Goal: Information Seeking & Learning: Find specific fact

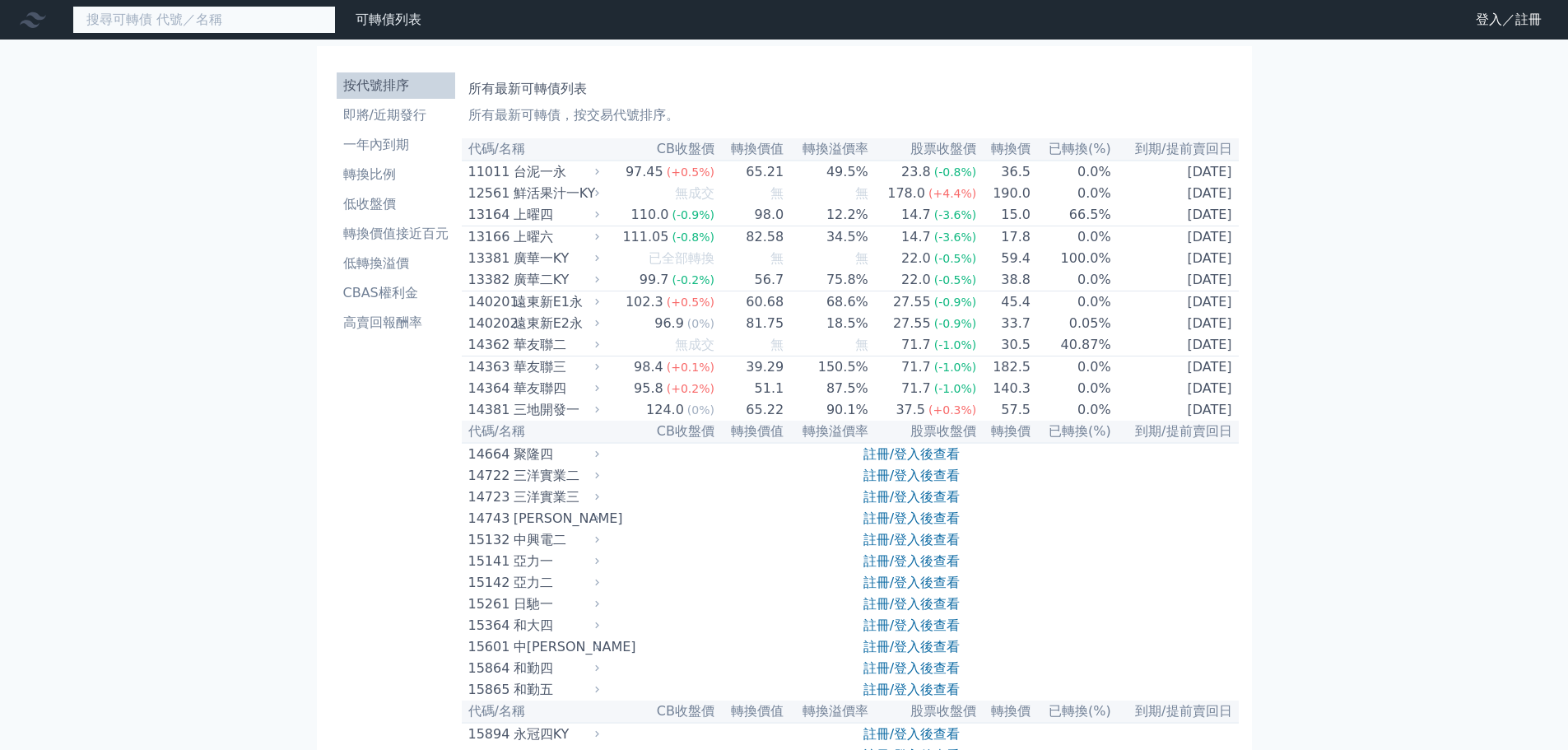
click at [186, 20] on input at bounding box center [203, 20] width 263 height 28
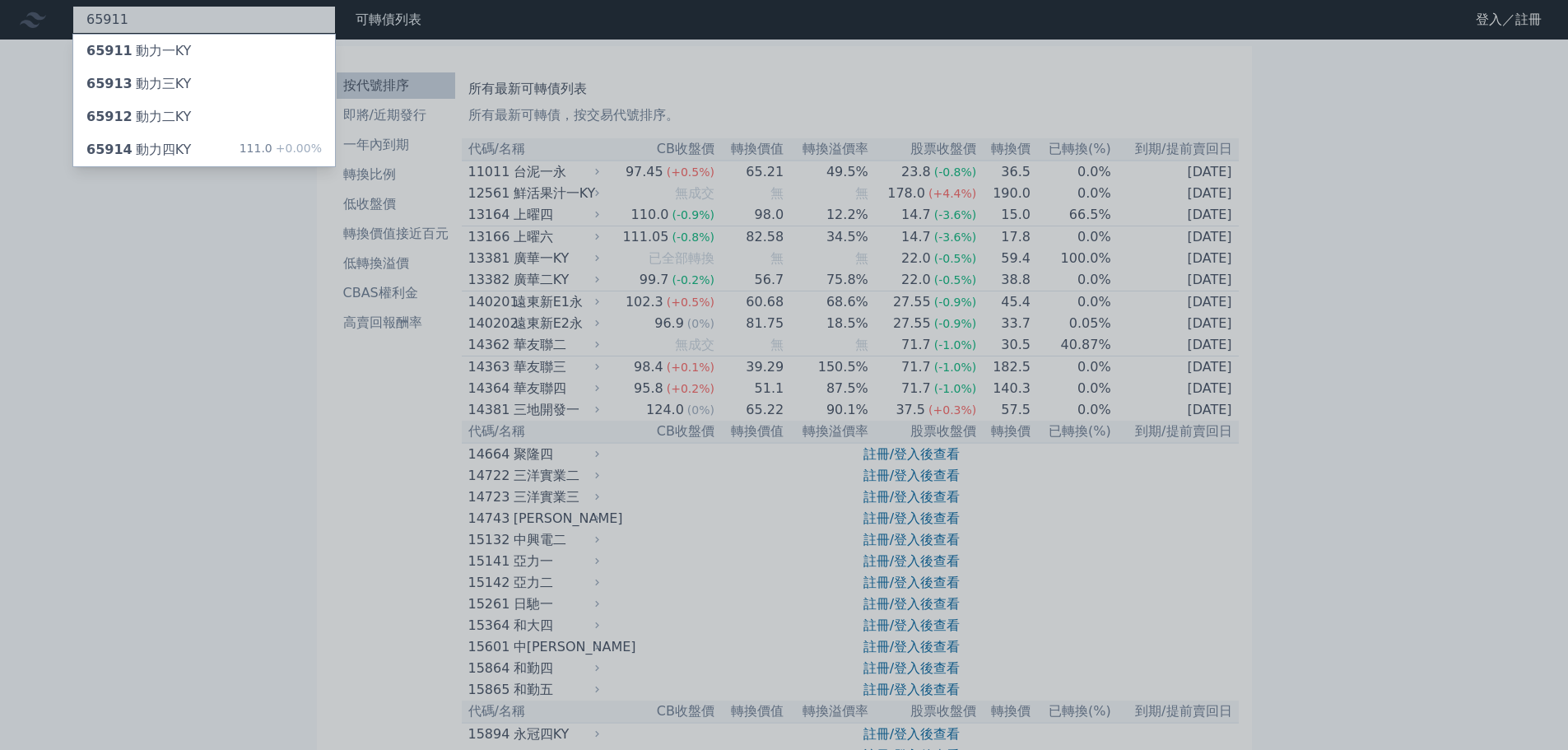
type input "65911"
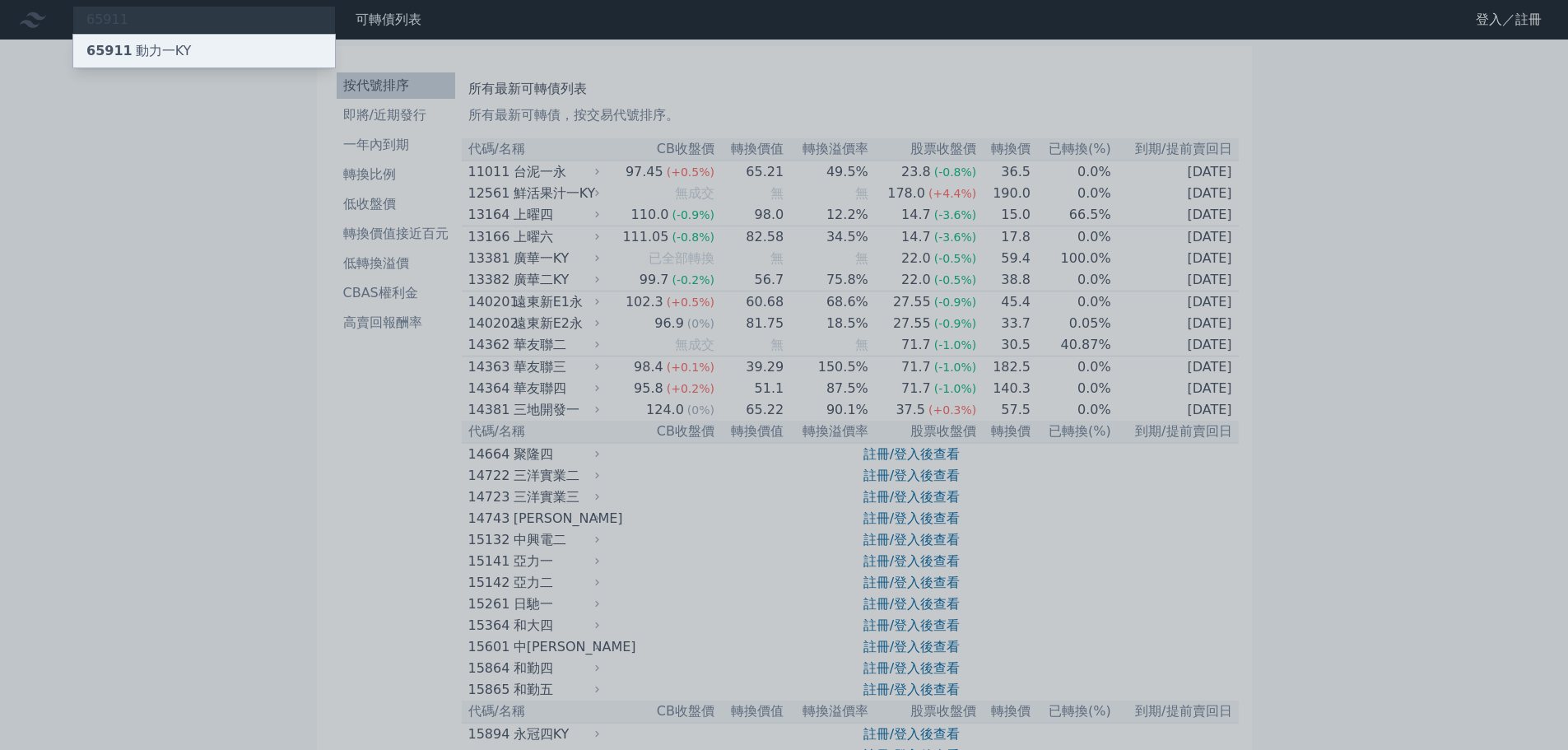
click at [216, 45] on div "65911 動力一KY" at bounding box center [203, 51] width 262 height 33
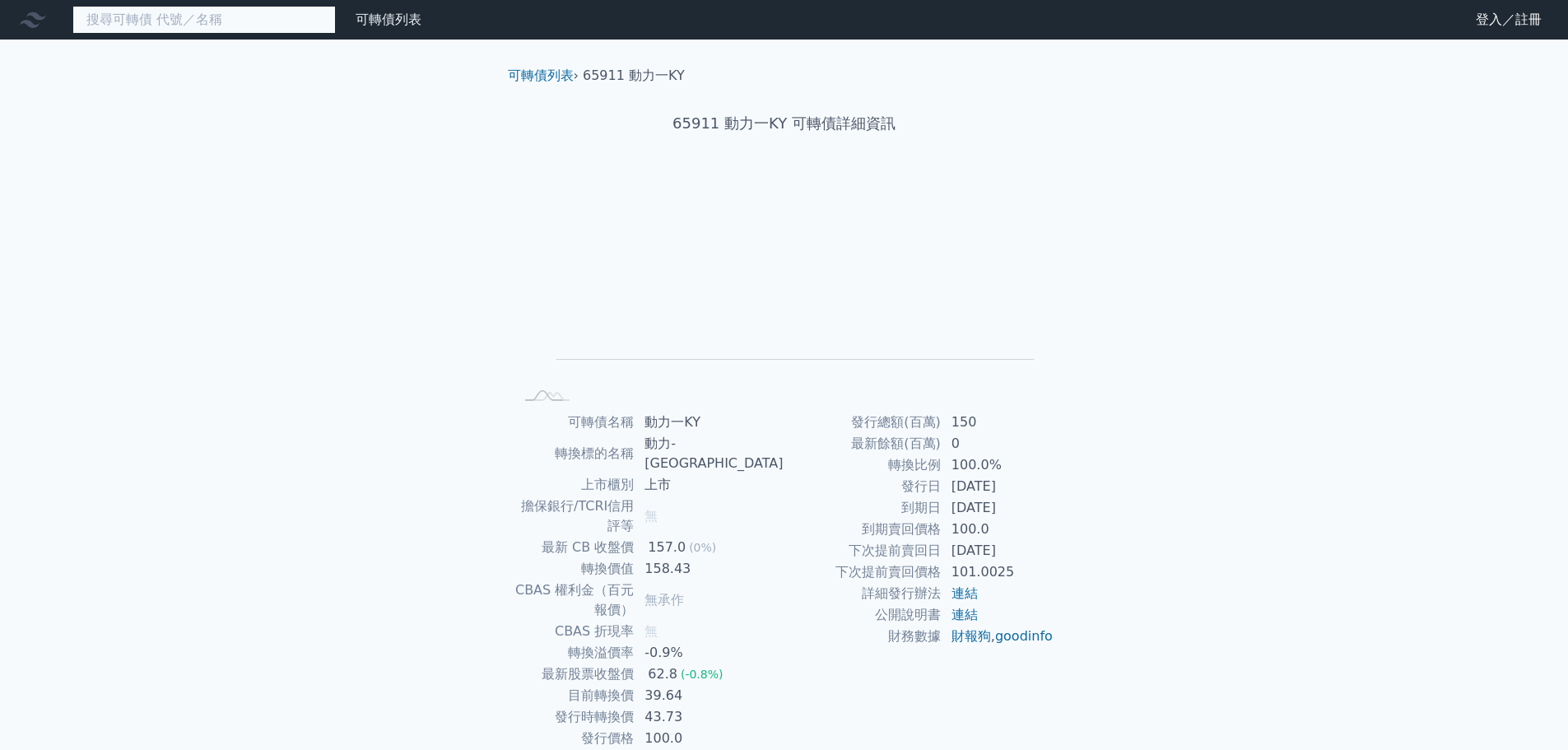
click at [217, 7] on input at bounding box center [203, 20] width 263 height 28
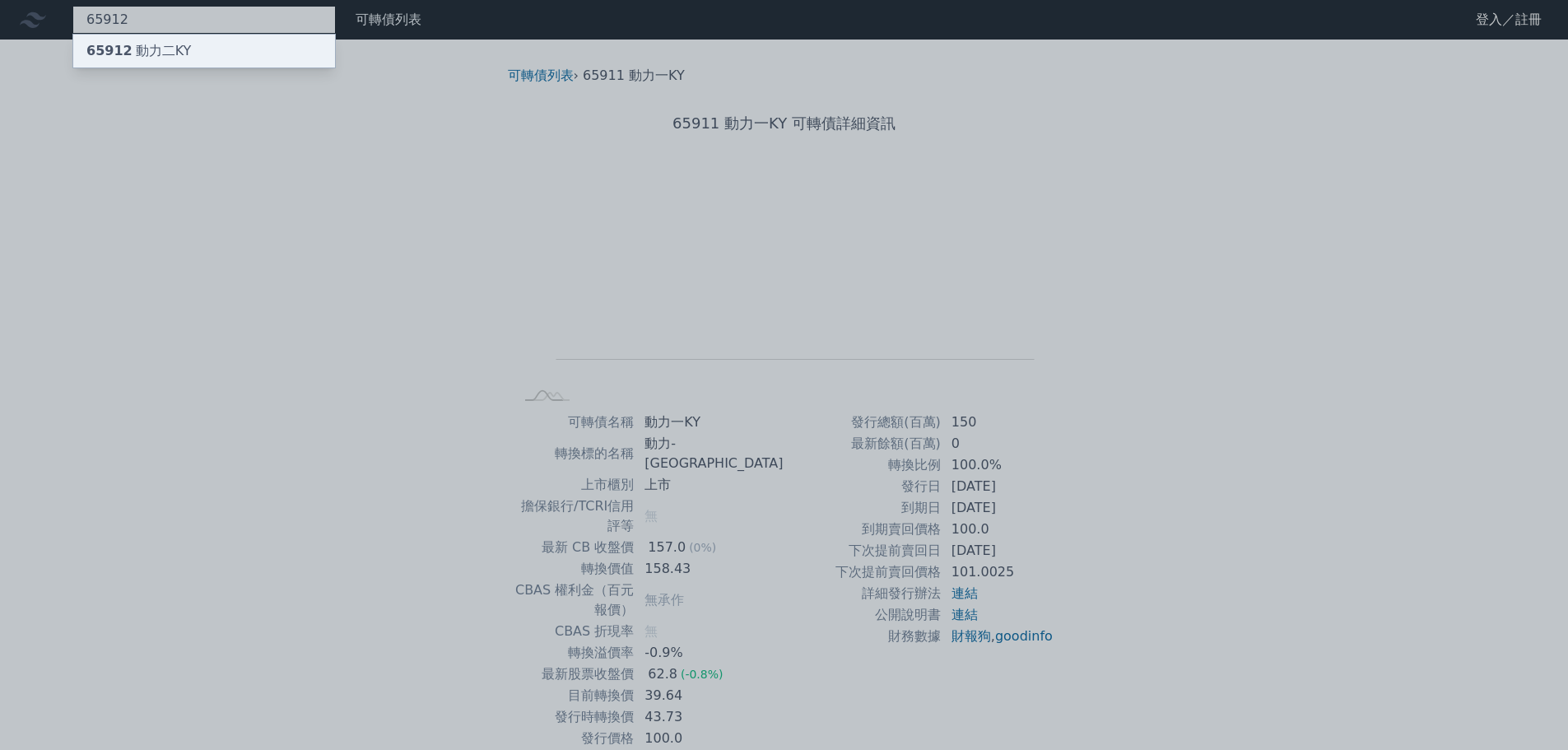
type input "65912"
click at [173, 42] on div "65912 動力二KY" at bounding box center [139, 51] width 105 height 20
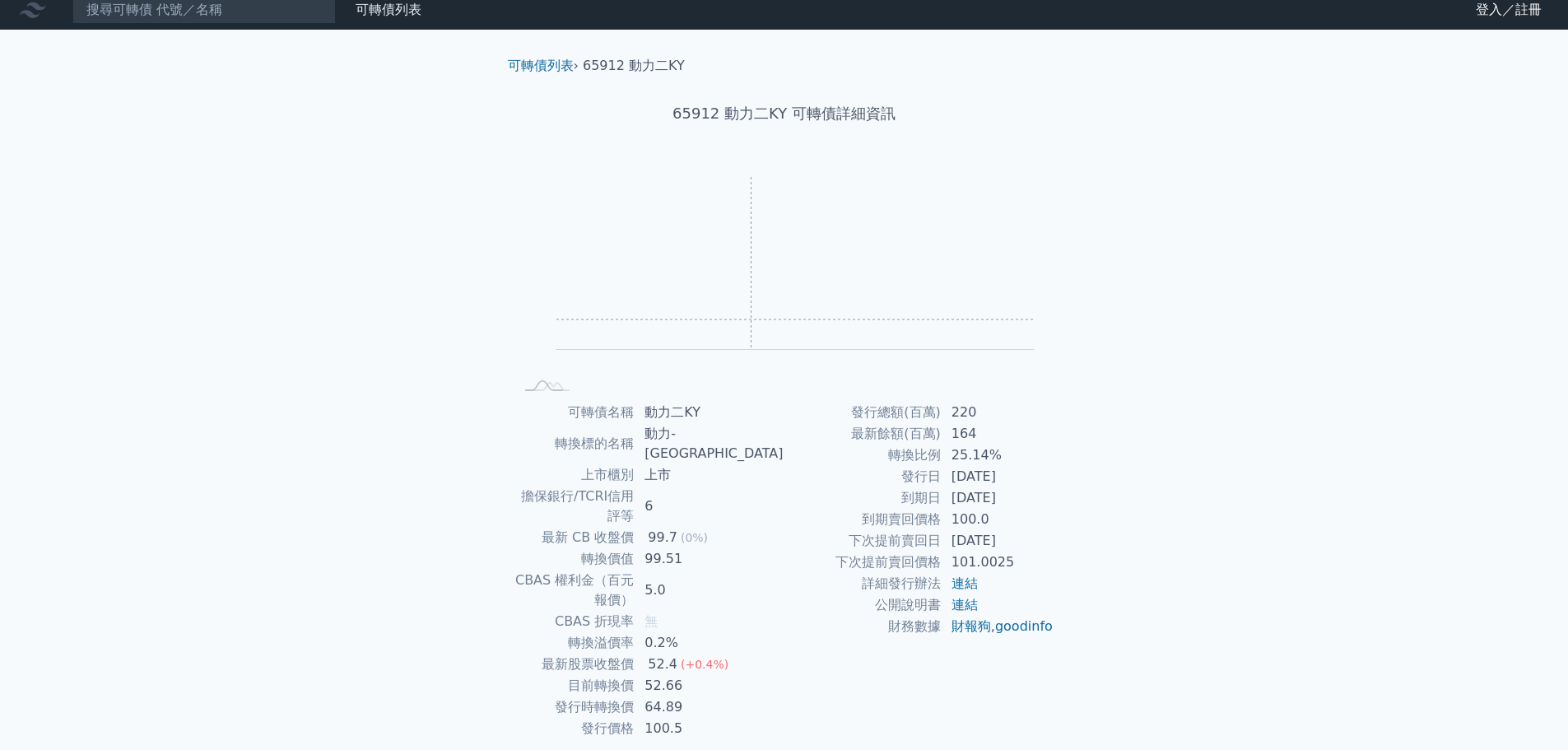
scroll to position [12, 0]
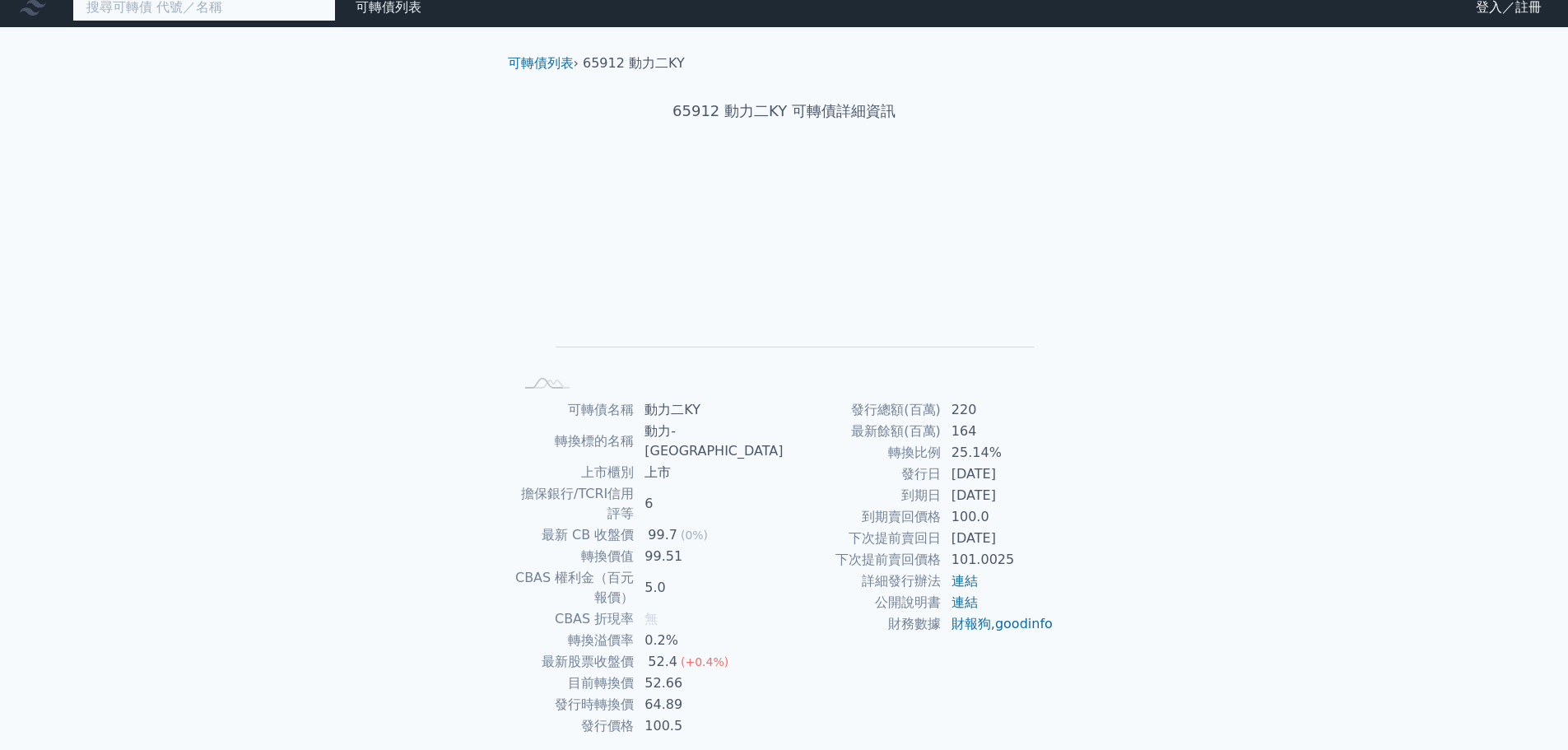
click at [183, 9] on input at bounding box center [203, 7] width 263 height 28
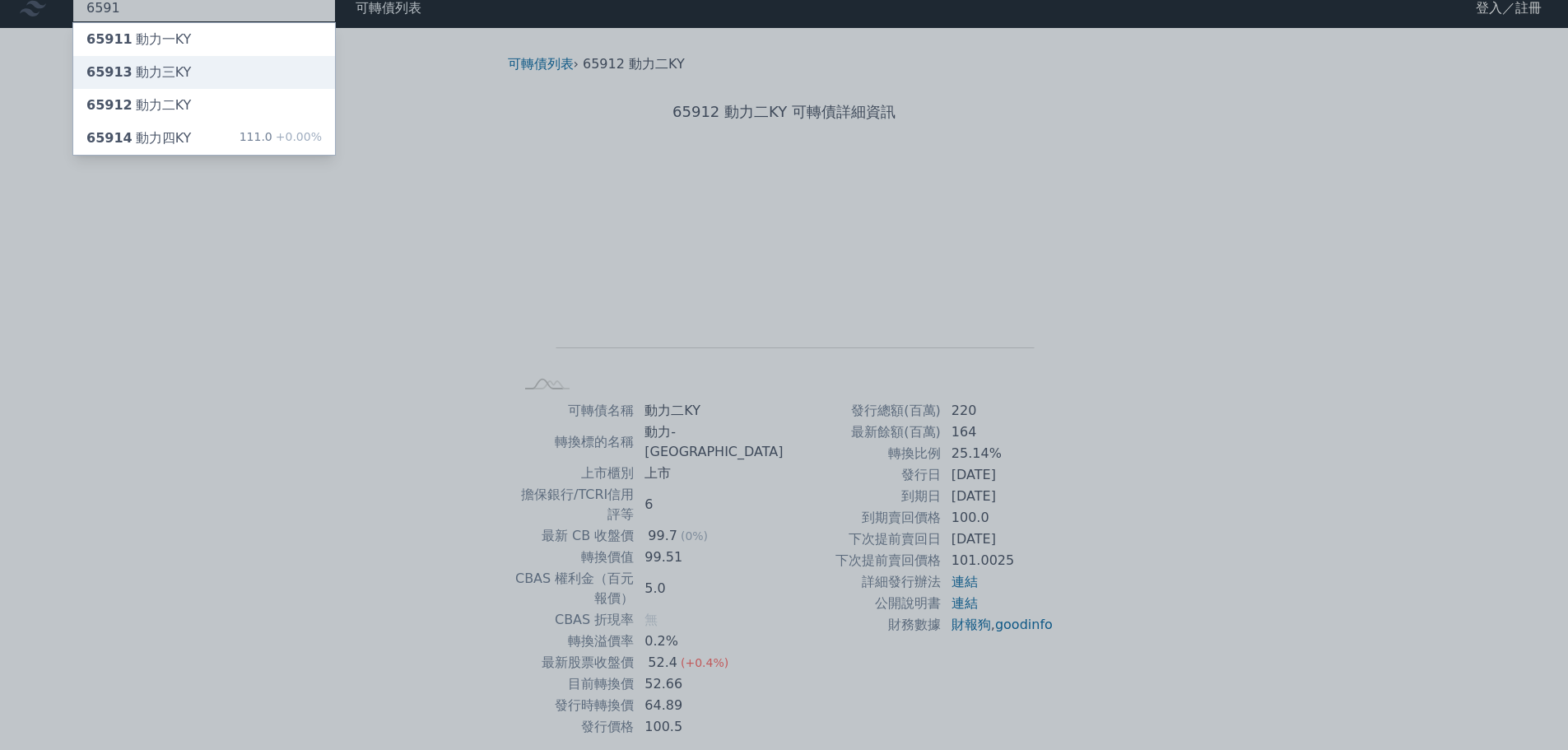
type input "6591"
click at [126, 69] on div "65913 動力[GEOGRAPHIC_DATA]" at bounding box center [139, 72] width 105 height 20
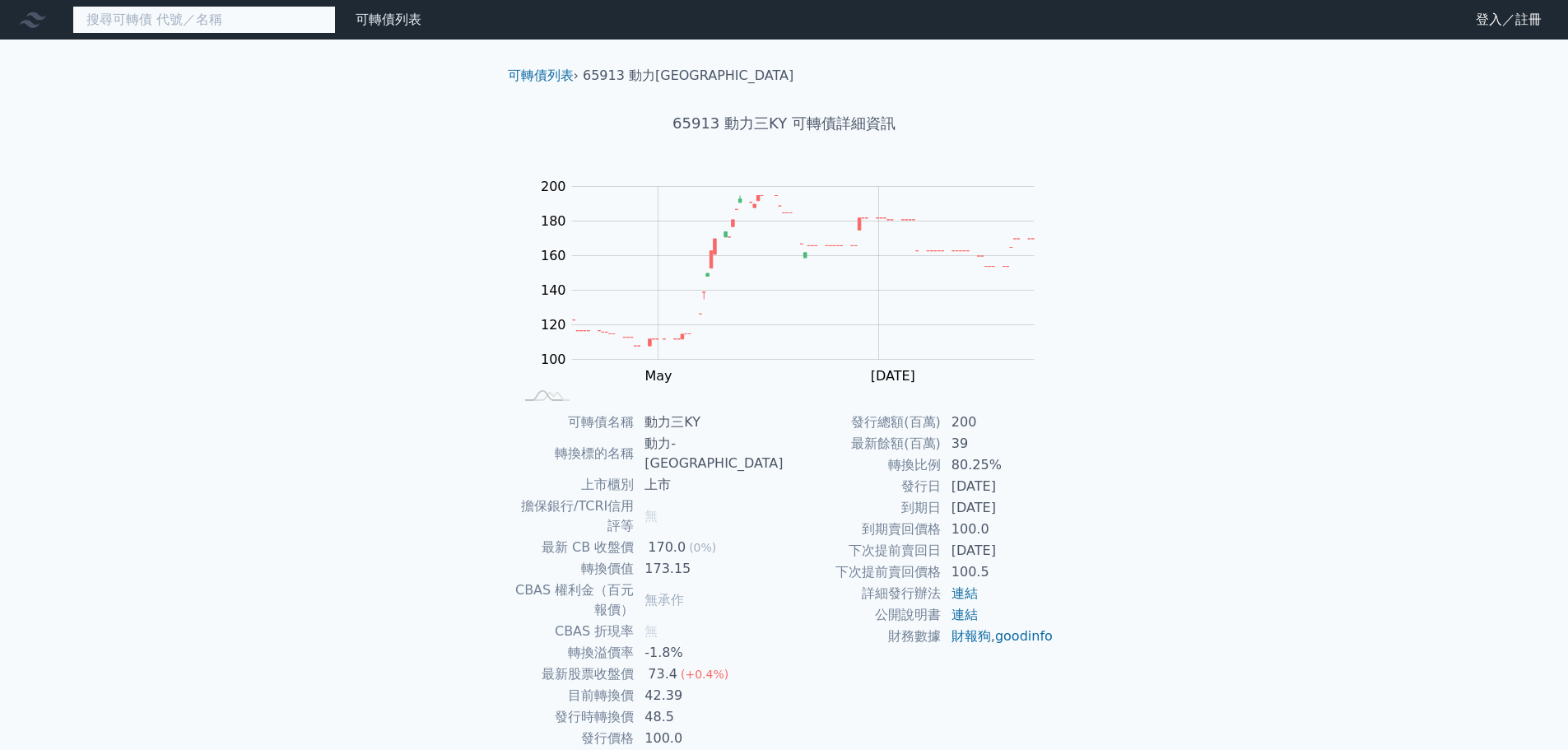
click at [245, 25] on input at bounding box center [203, 20] width 263 height 28
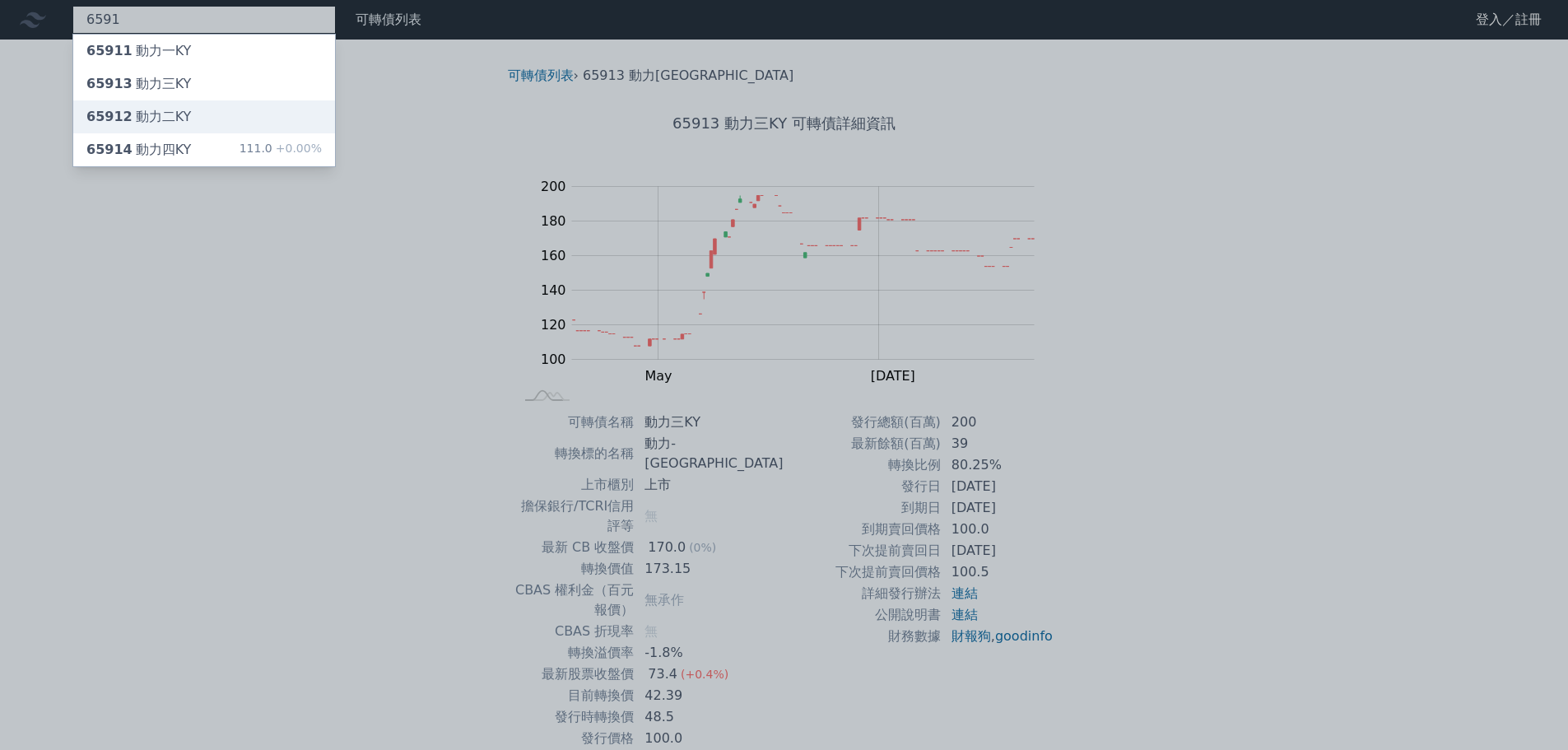
type input "6591"
click at [157, 105] on div "65912 動力二KY" at bounding box center [203, 117] width 262 height 33
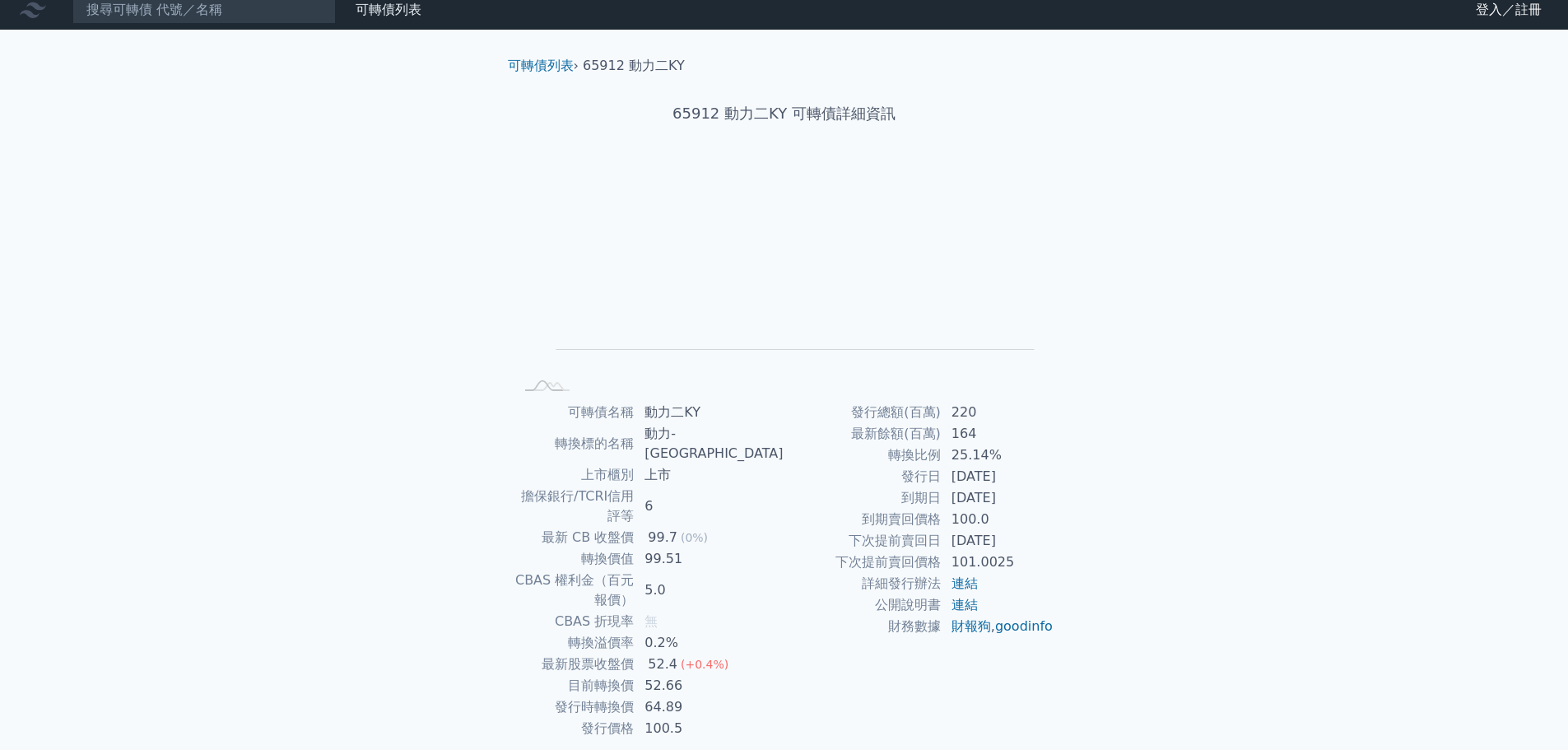
scroll to position [12, 0]
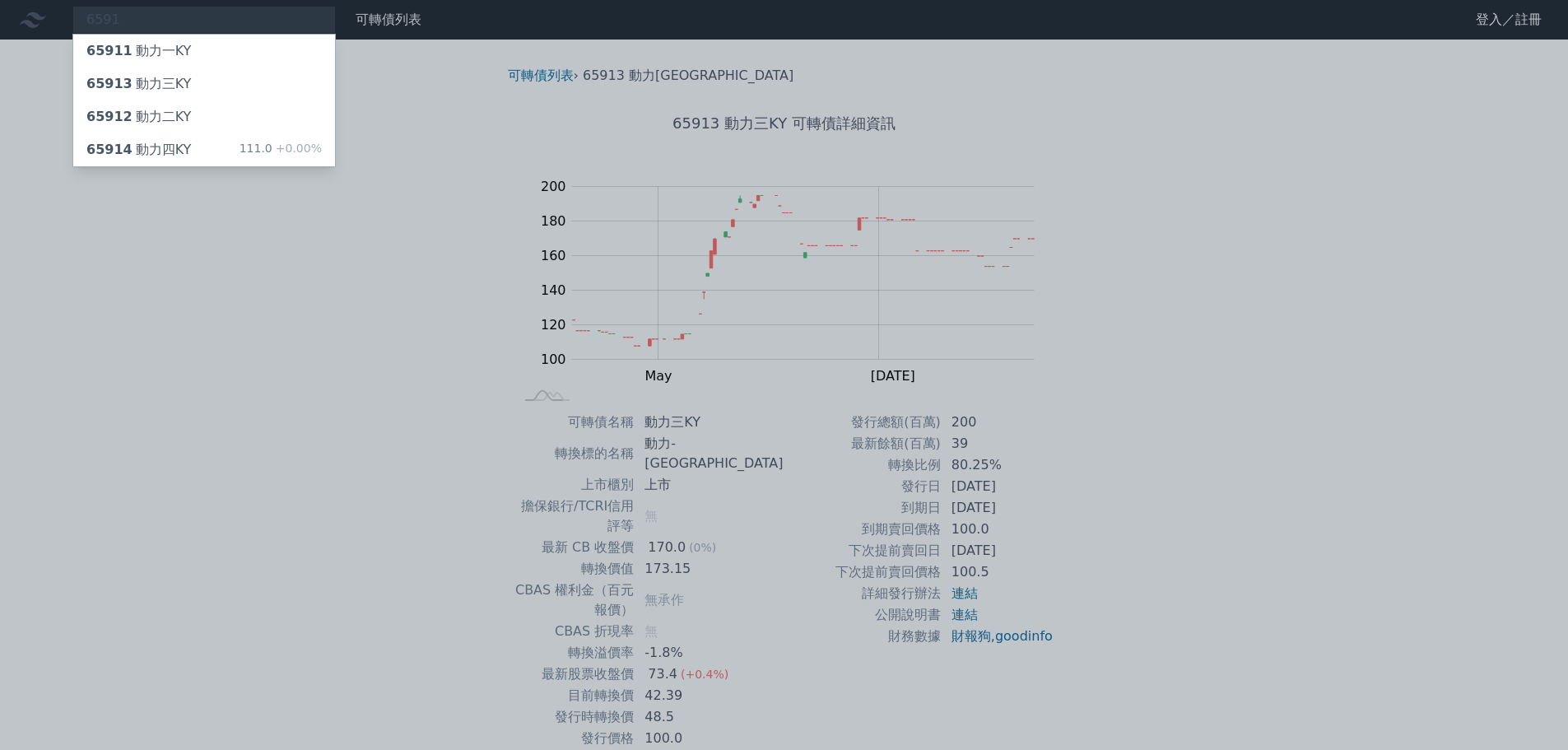
click at [358, 167] on div at bounding box center [784, 375] width 1568 height 750
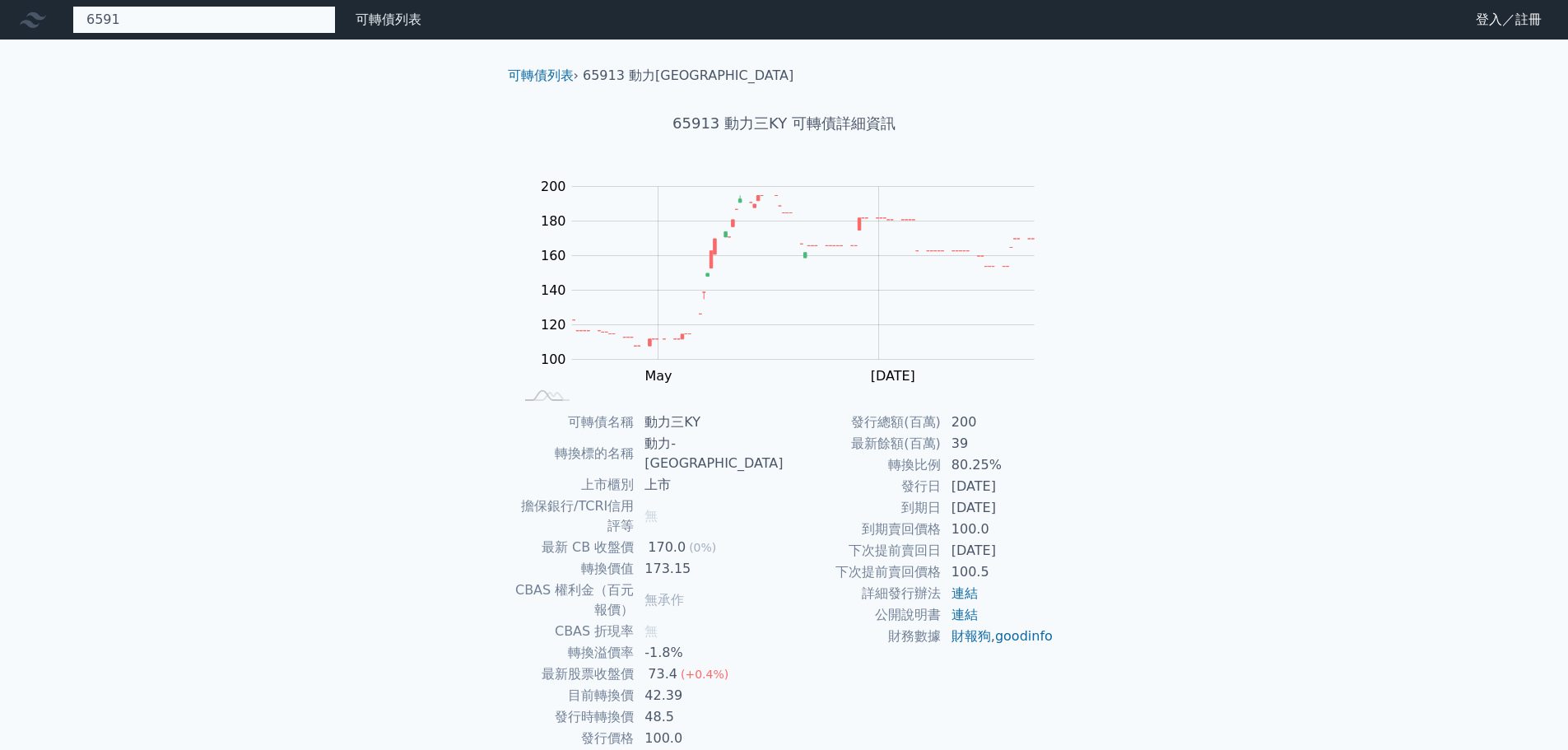
click at [233, 21] on div "6591 65911 動力一KY 65913 動力三KY 65912 動力二KY 65914 動力四KY 111.0 +0.00%" at bounding box center [203, 20] width 263 height 28
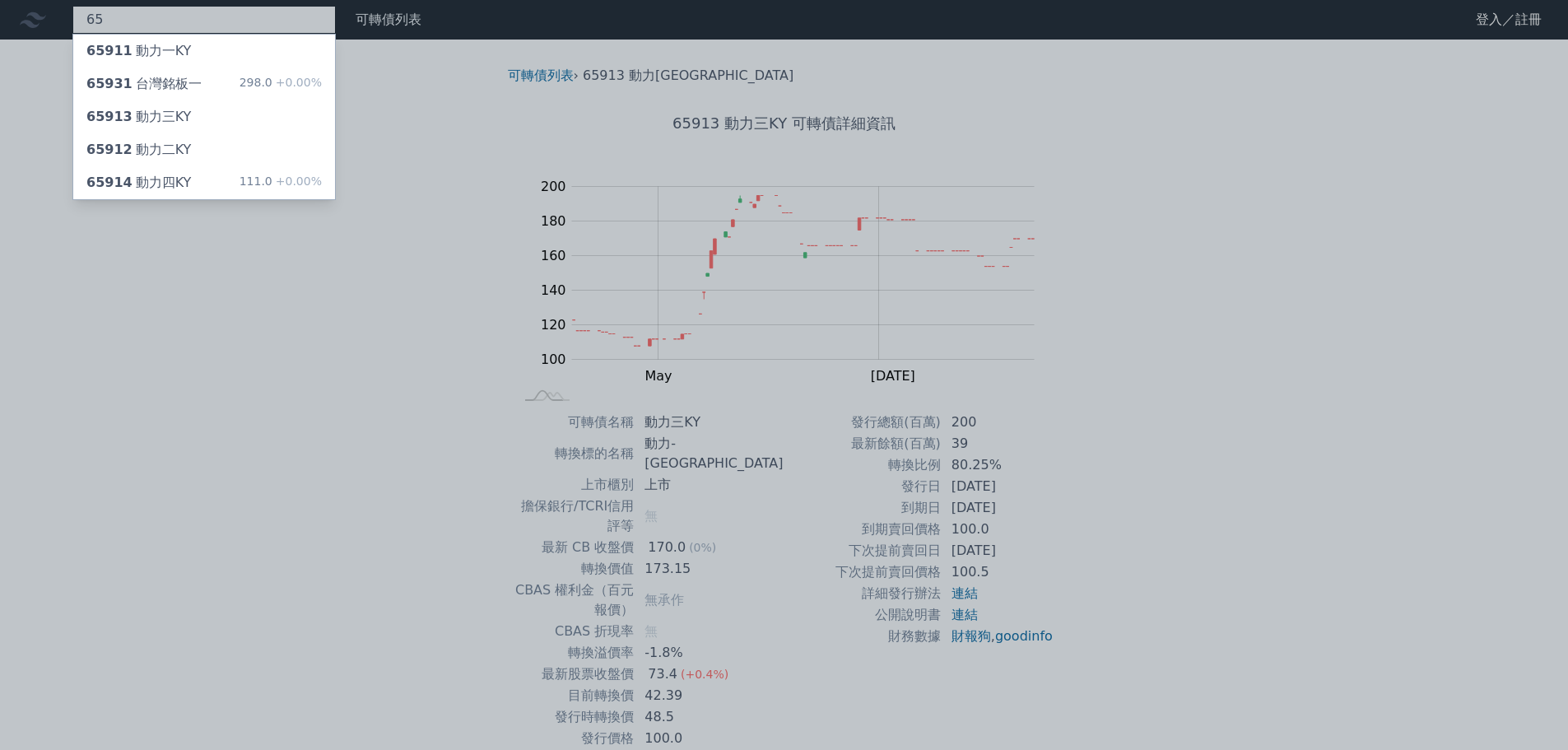
type input "6"
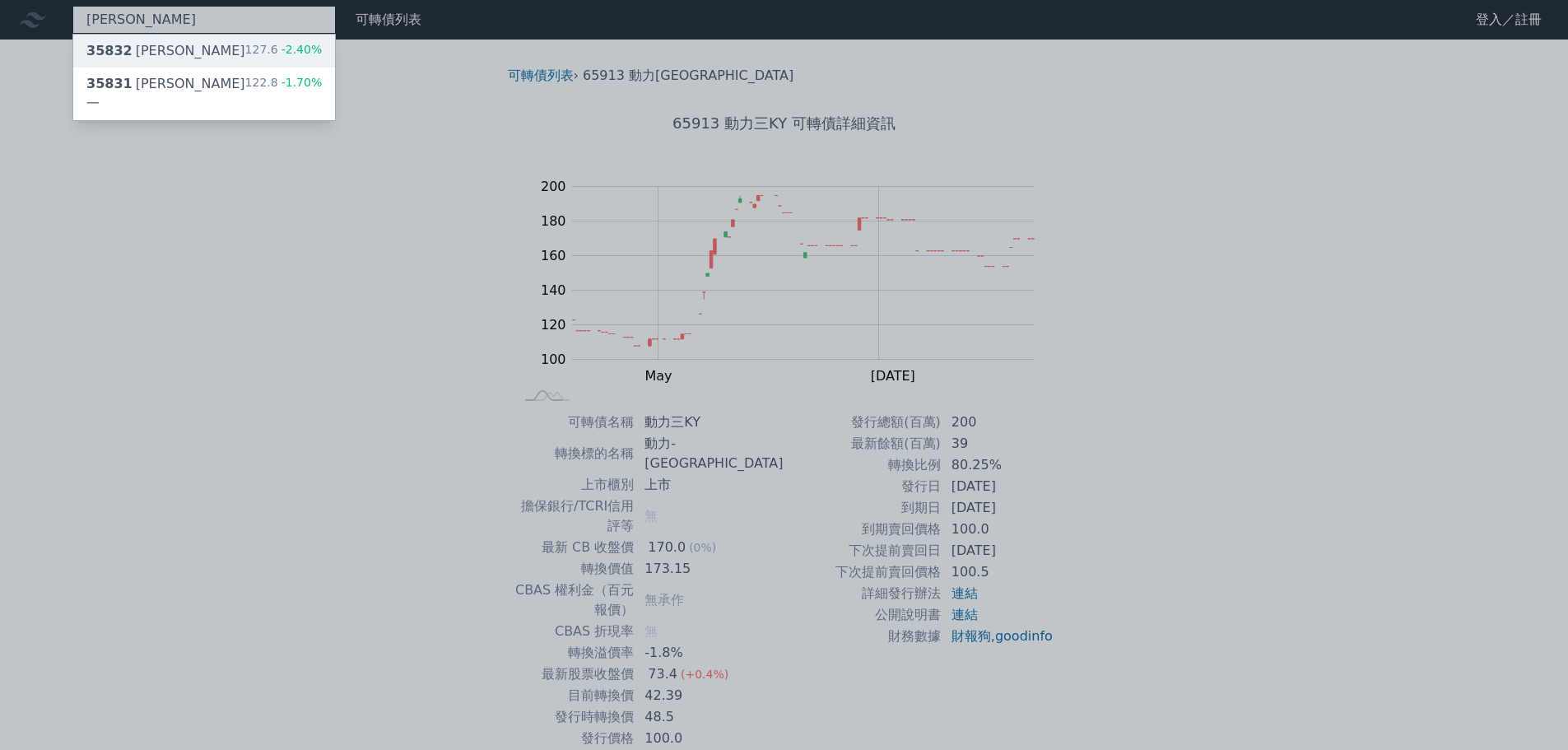
type input "[PERSON_NAME]"
click at [221, 51] on div "35832 [PERSON_NAME]二 127.6 -2.40%" at bounding box center [203, 51] width 262 height 33
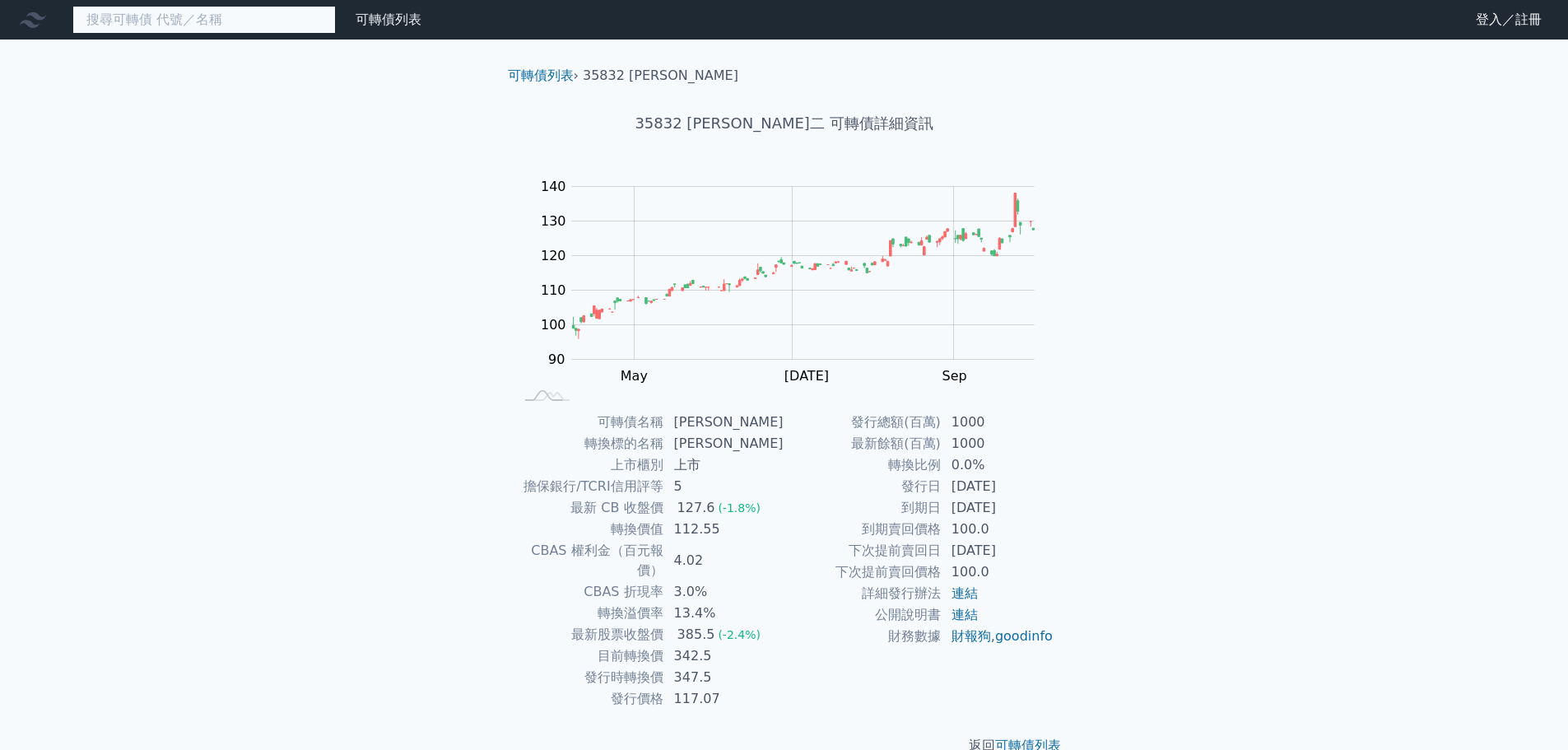
click at [251, 21] on input at bounding box center [203, 20] width 263 height 28
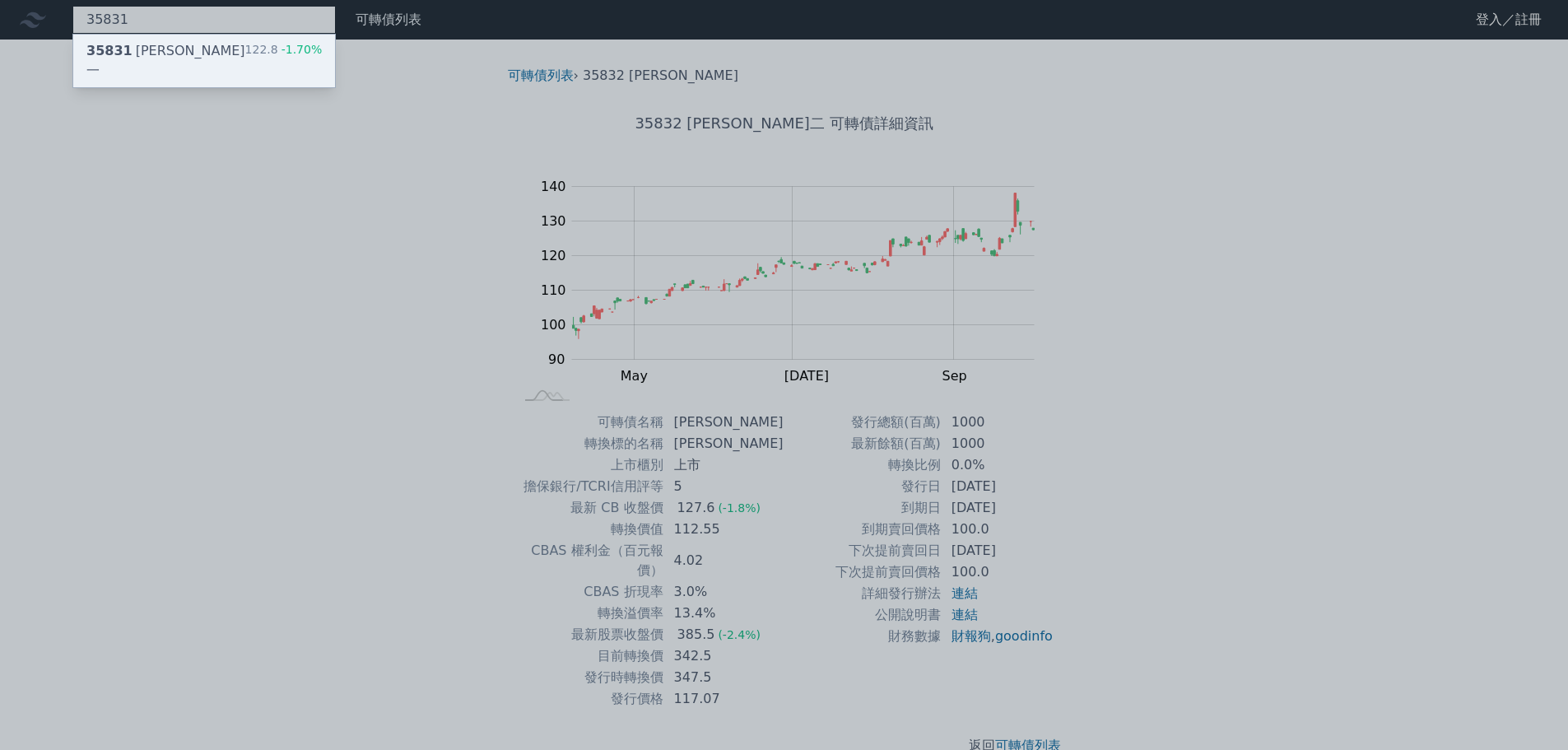
type input "35831"
click at [236, 44] on div "35831 [PERSON_NAME]一 122.8 -1.70%" at bounding box center [203, 60] width 262 height 52
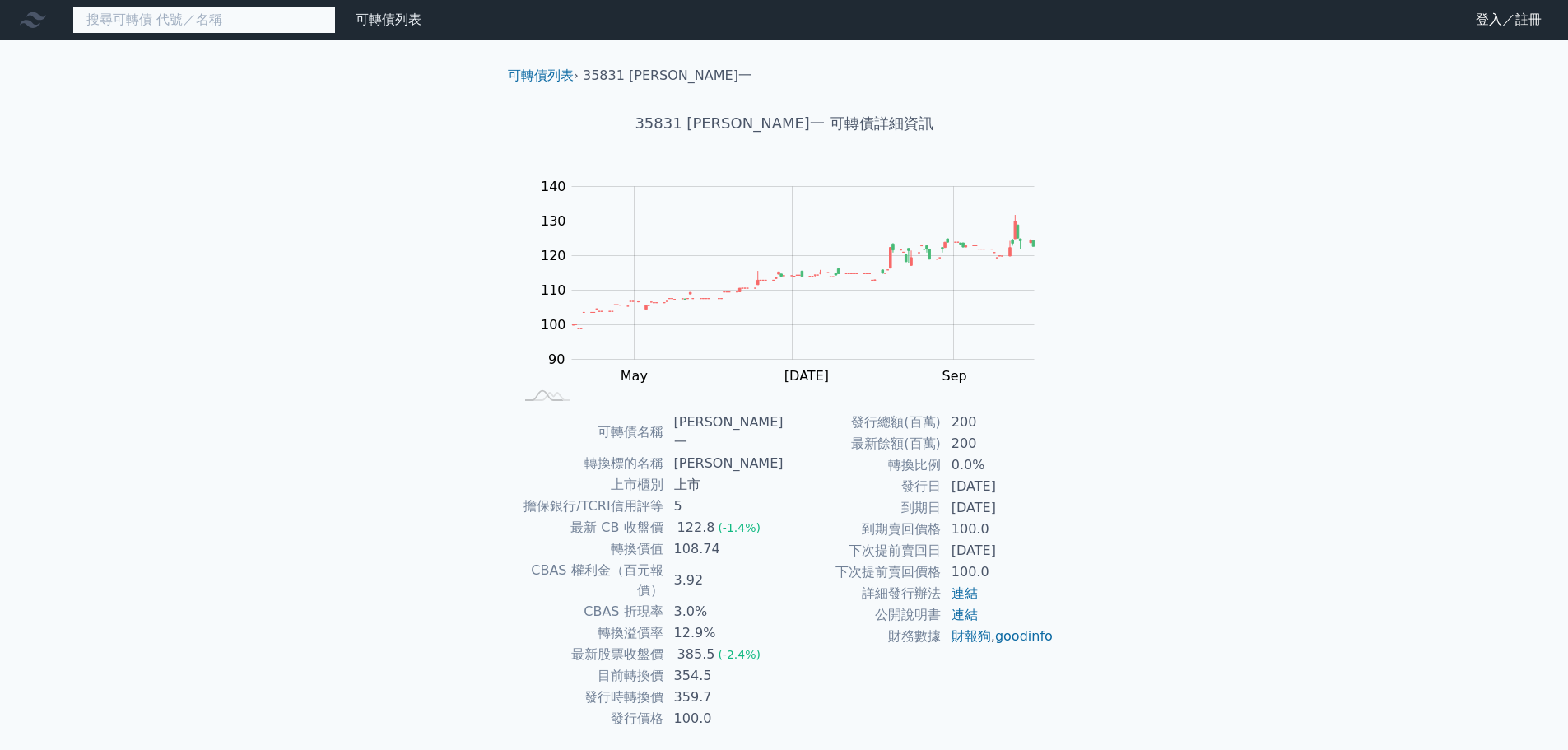
click at [232, 21] on input at bounding box center [203, 20] width 263 height 28
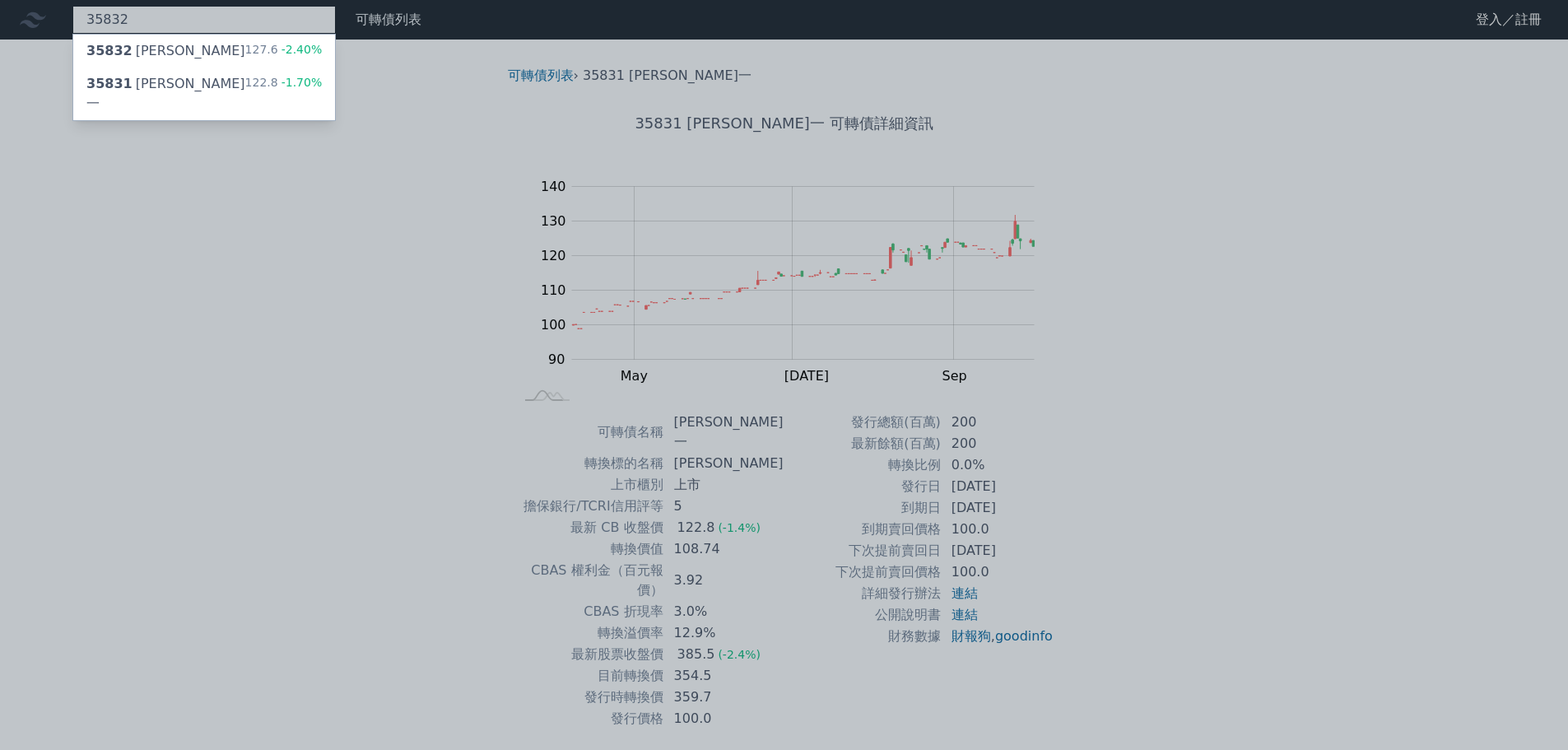
type input "35832"
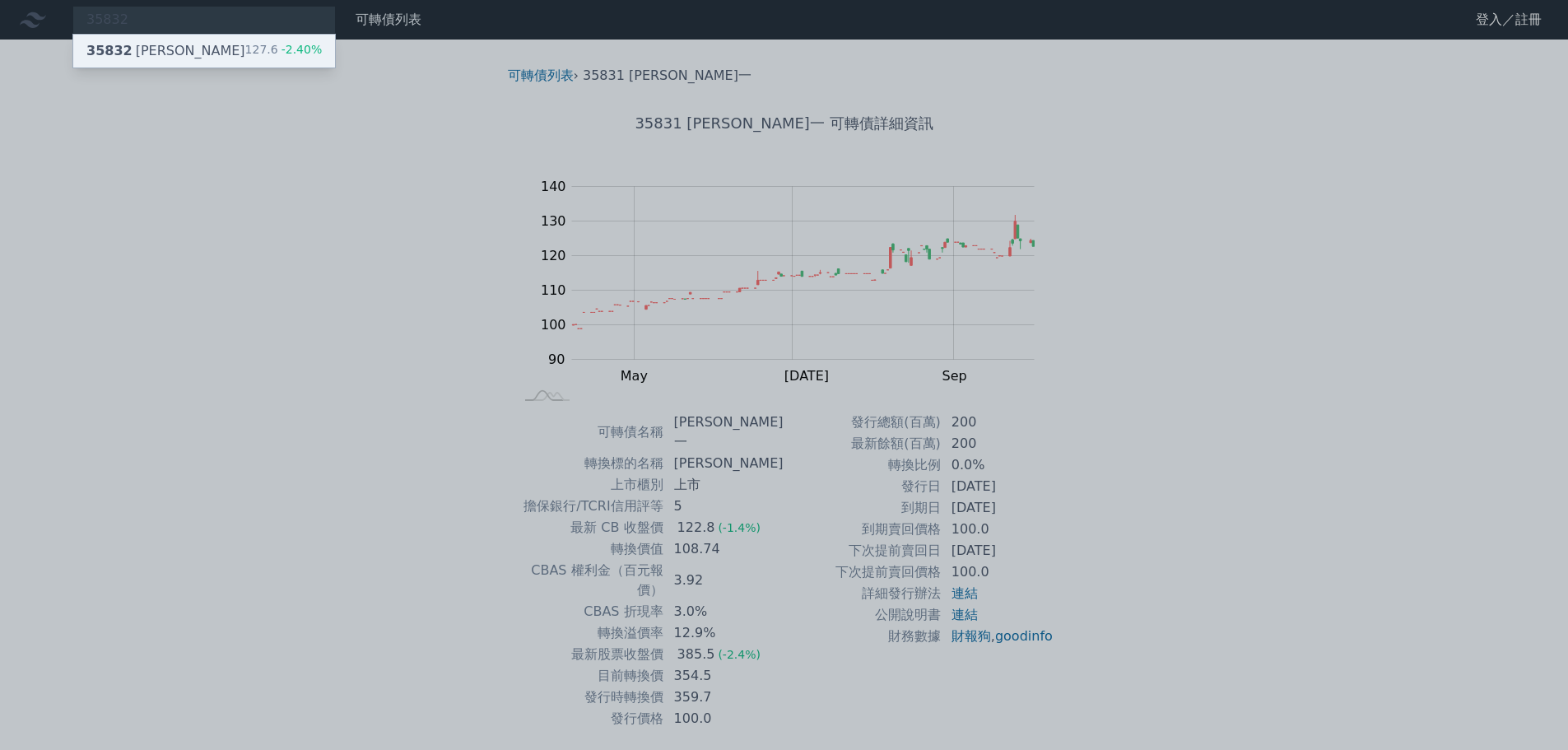
click at [150, 54] on div "35832 [PERSON_NAME]" at bounding box center [166, 51] width 159 height 20
